Goal: Transaction & Acquisition: Purchase product/service

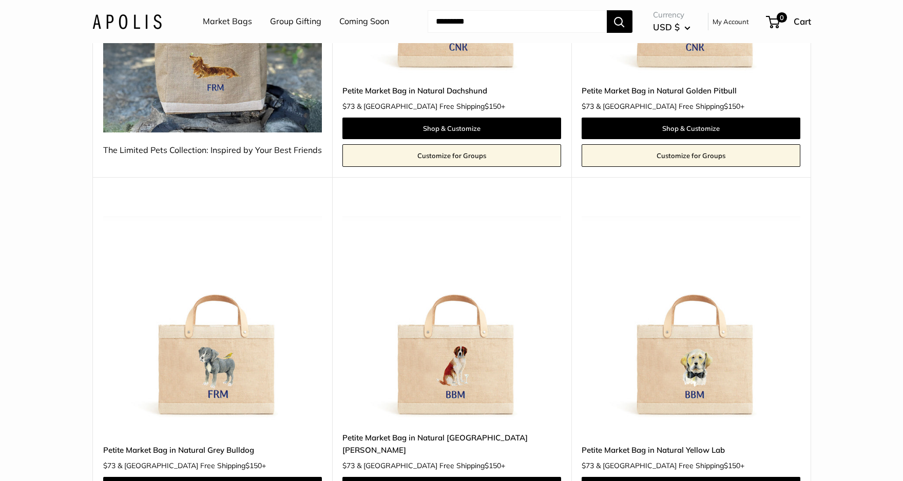
scroll to position [359, 0]
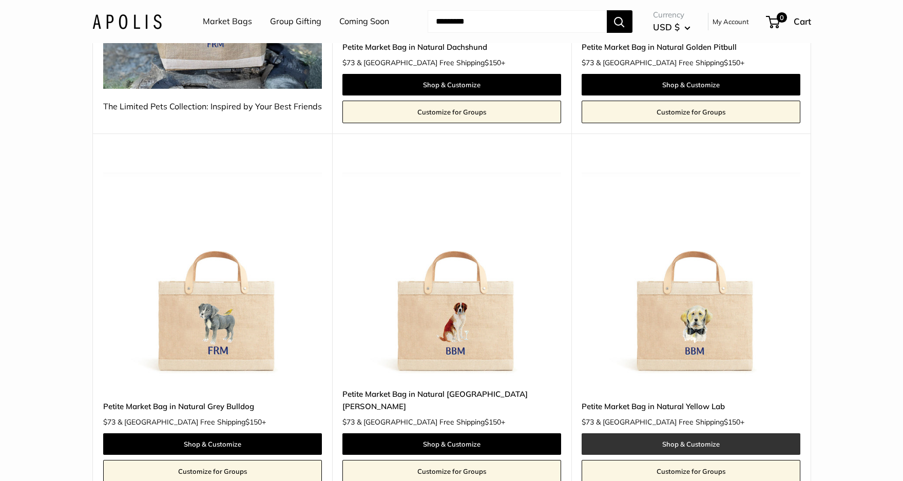
click at [690, 433] on link "Shop & Customize" at bounding box center [691, 444] width 219 height 22
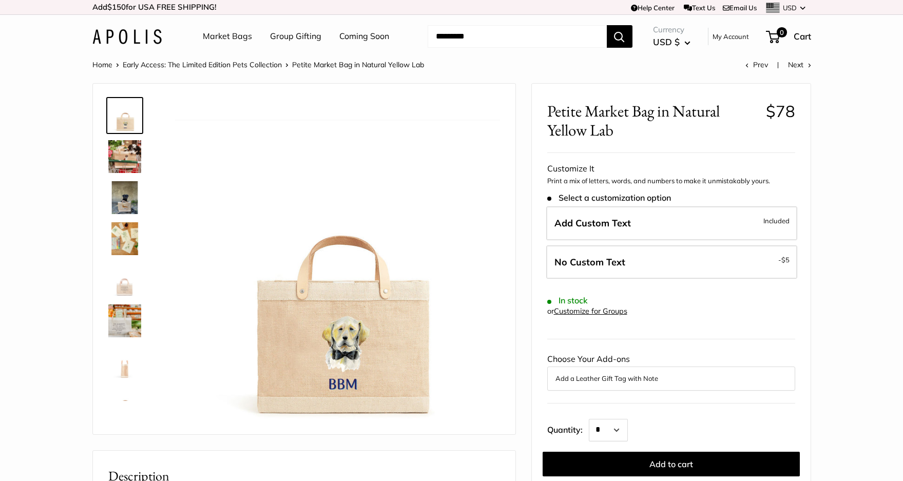
click at [119, 285] on img at bounding box center [124, 279] width 33 height 33
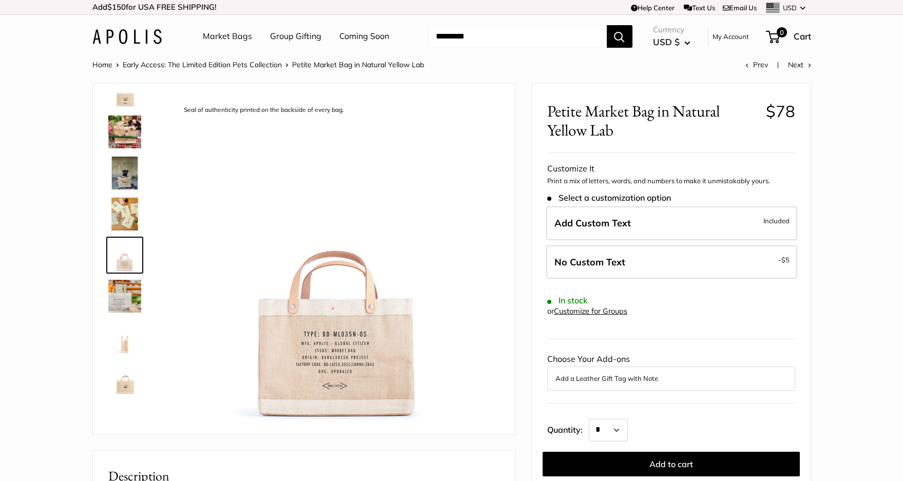
click at [128, 105] on img at bounding box center [124, 90] width 33 height 33
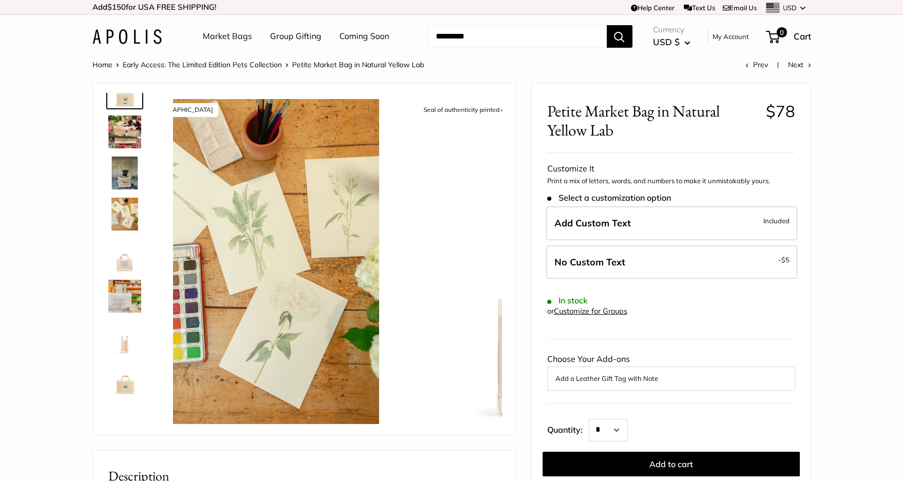
scroll to position [0, 0]
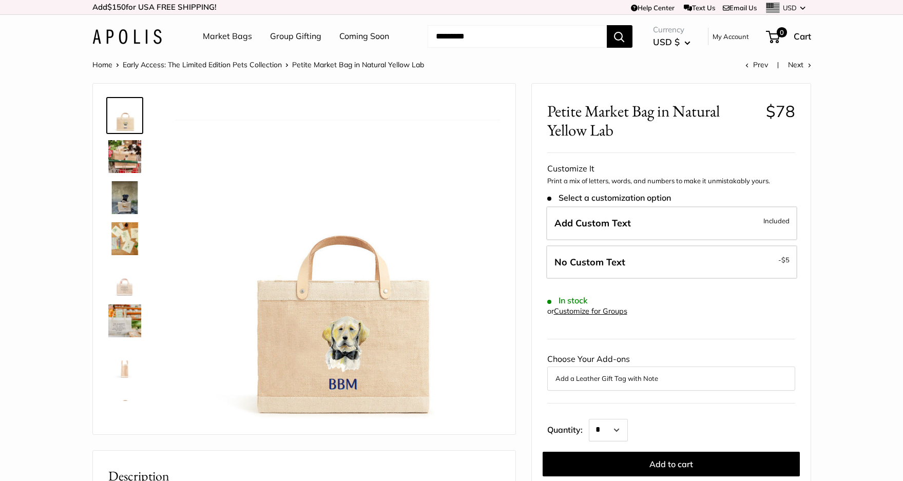
click at [128, 160] on img at bounding box center [124, 156] width 33 height 33
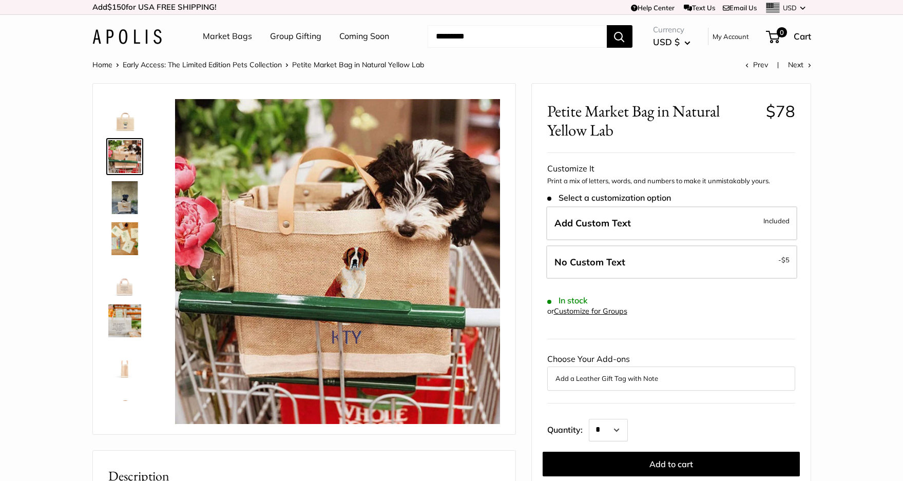
click at [129, 200] on img at bounding box center [124, 197] width 33 height 33
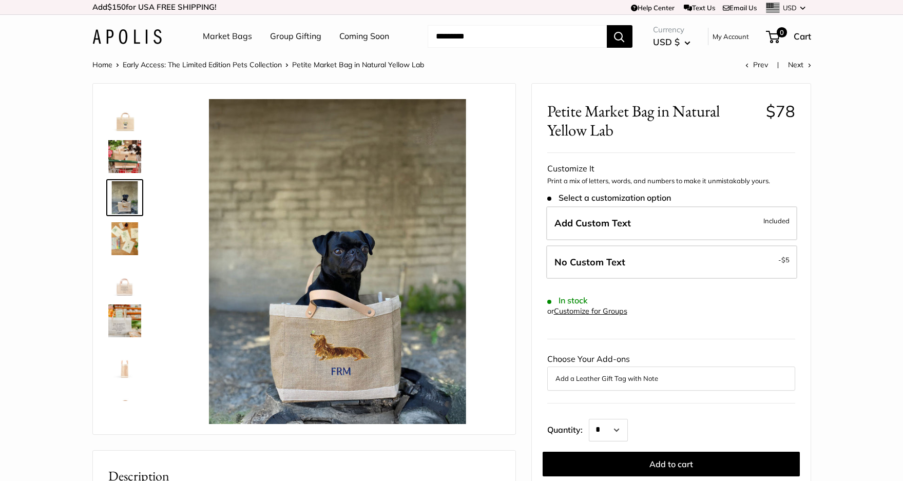
click at [129, 236] on img at bounding box center [124, 238] width 33 height 33
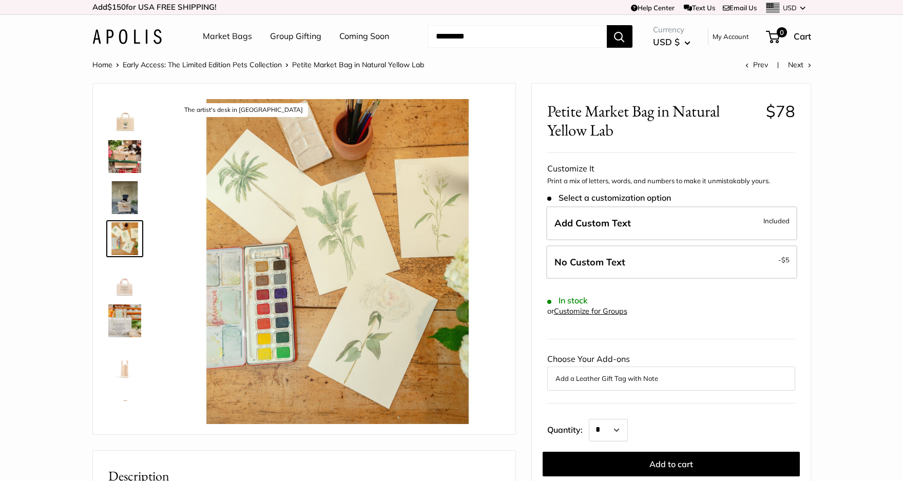
click at [130, 282] on img at bounding box center [124, 279] width 33 height 33
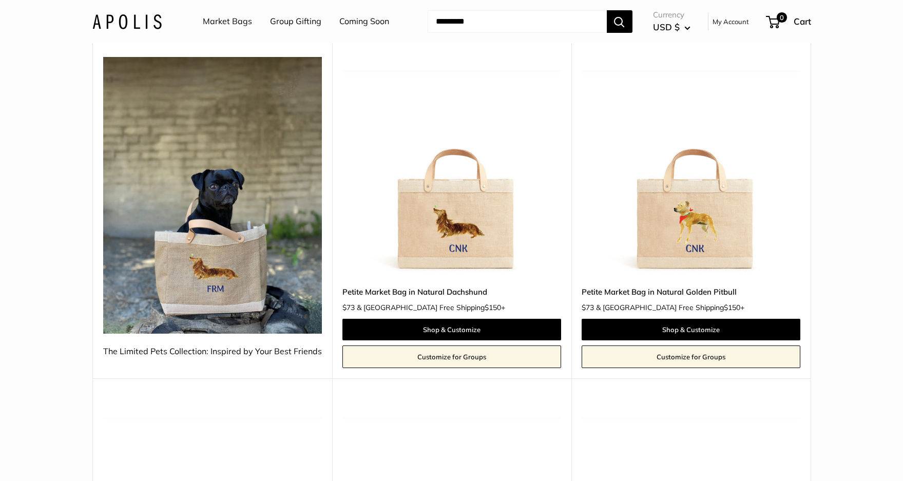
scroll to position [103, 0]
